Goal: Browse casually

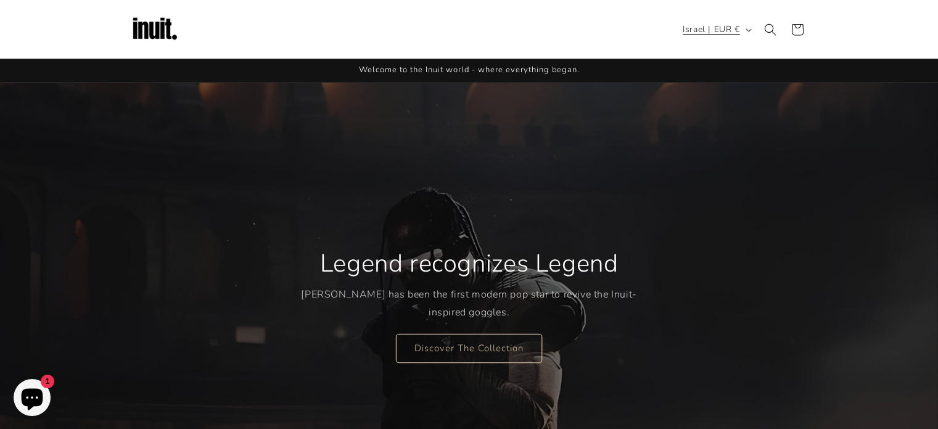
click at [706, 31] on span "Israel | EUR €" at bounding box center [711, 29] width 57 height 13
click at [807, 167] on div "Legend recognizes Legend [PERSON_NAME] has been the first modern pop star to re…" at bounding box center [469, 305] width 740 height 444
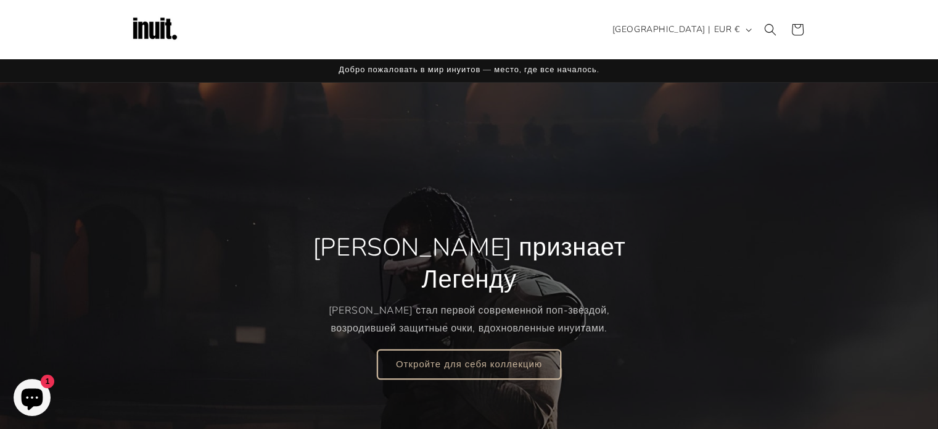
click at [544, 350] on link "Откройте для себя коллекцию" at bounding box center [469, 363] width 183 height 29
